Goal: Information Seeking & Learning: Learn about a topic

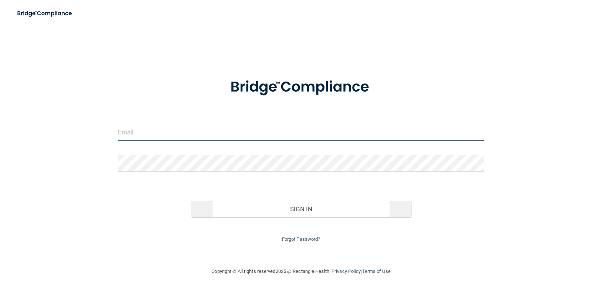
type input "[EMAIL_ADDRESS][DOMAIN_NAME]"
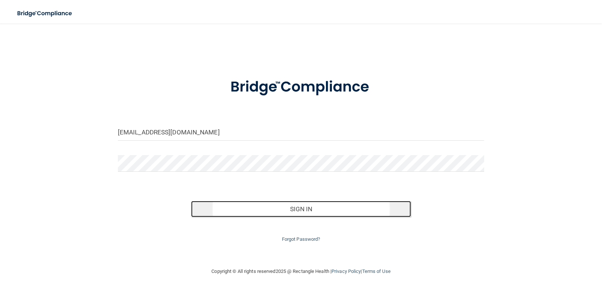
click at [212, 205] on button "Sign In" at bounding box center [301, 209] width 220 height 16
click at [212, 205] on div "[EMAIL_ADDRESS][DOMAIN_NAME] Invalid email/password. You don't have permission …" at bounding box center [301, 145] width 572 height 229
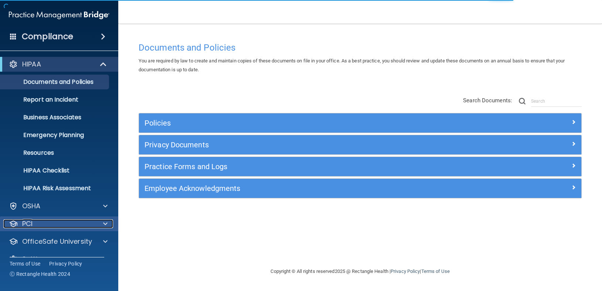
click at [97, 224] on div at bounding box center [104, 223] width 18 height 9
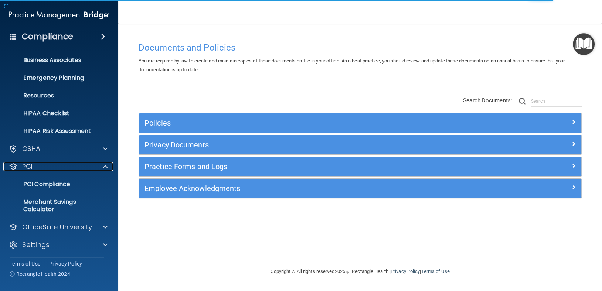
scroll to position [58, 0]
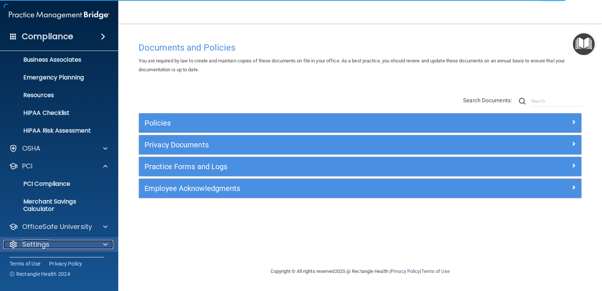
click at [56, 241] on div "Settings" at bounding box center [49, 244] width 92 height 9
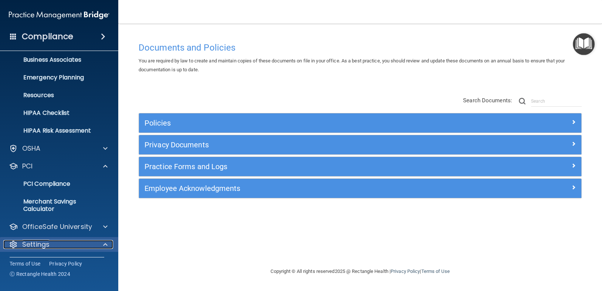
click at [63, 242] on div "Settings" at bounding box center [49, 244] width 92 height 9
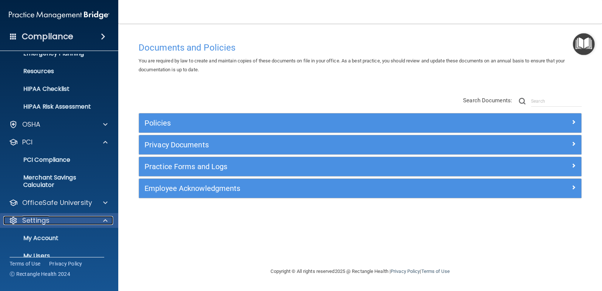
scroll to position [95, 0]
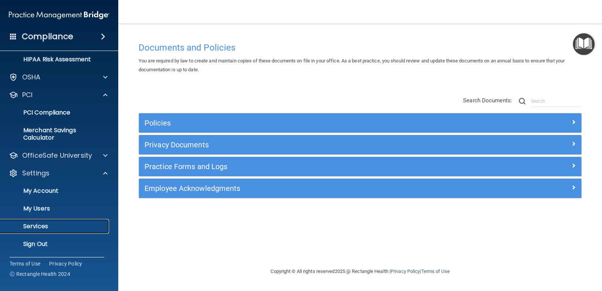
click at [60, 222] on link "Services" at bounding box center [51, 226] width 116 height 15
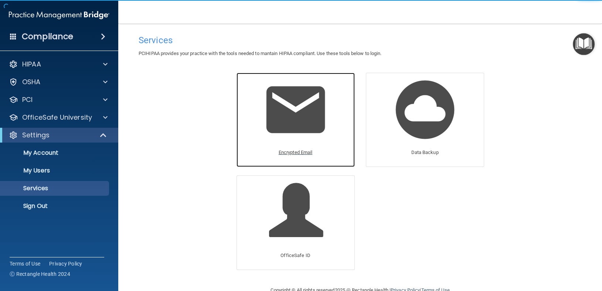
click at [305, 151] on p "Encrypted Email" at bounding box center [296, 152] width 34 height 9
